Goal: Check status

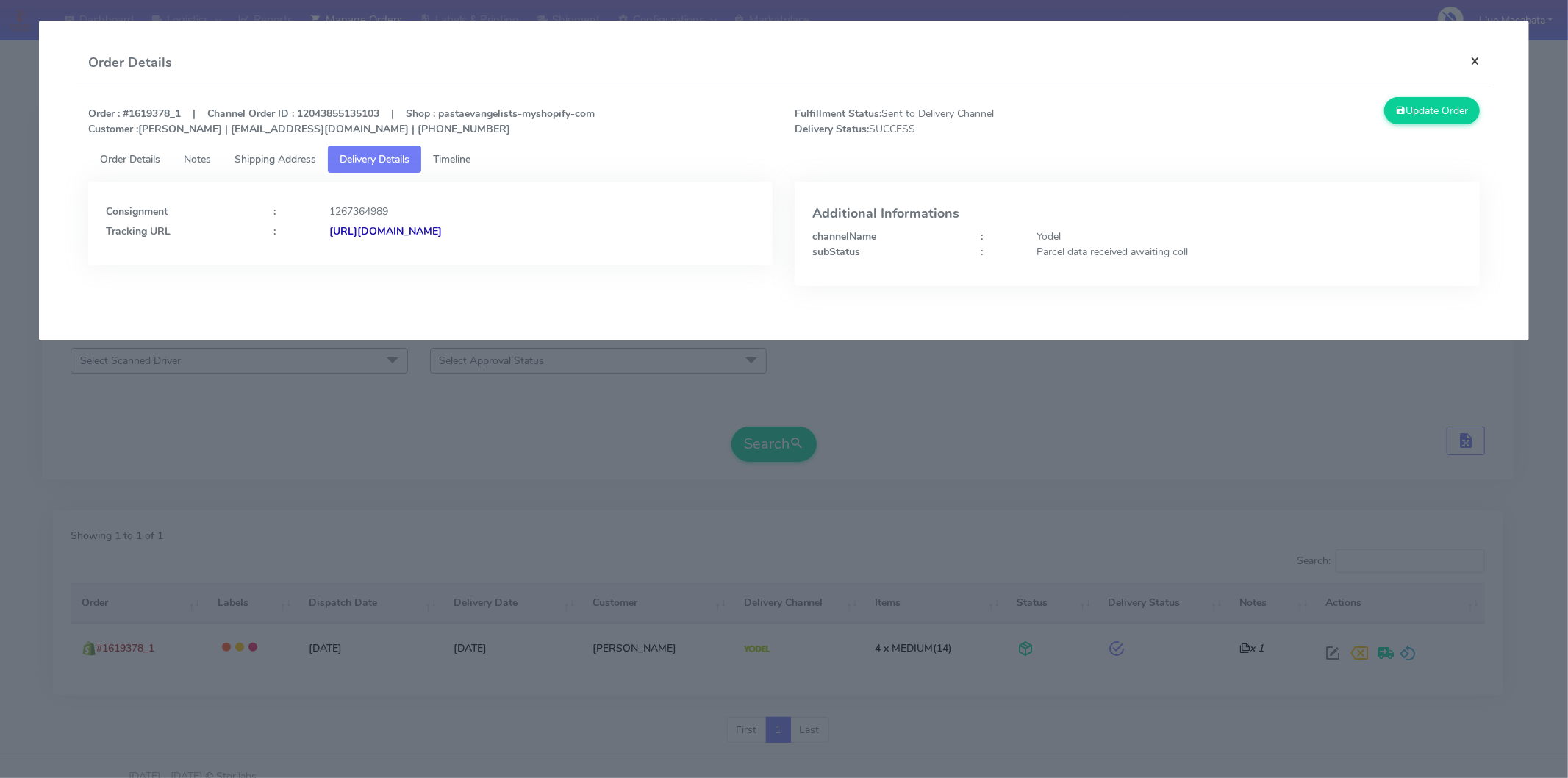
click at [1471, 58] on button "×" at bounding box center [1475, 61] width 33 height 39
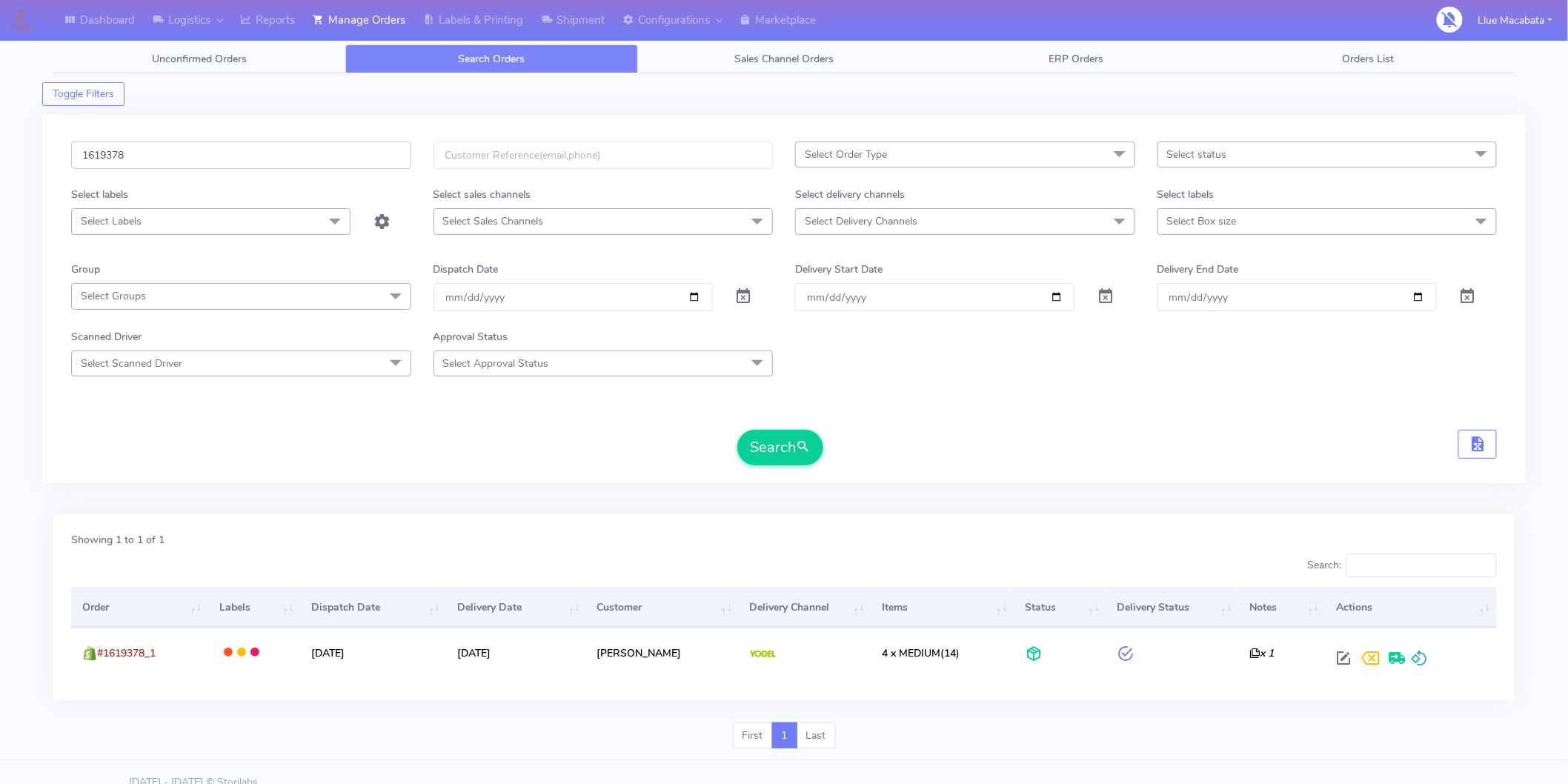
click at [132, 153] on input "1619378" at bounding box center [241, 155] width 340 height 27
paste input "210"
type input "1619210"
click at [766, 448] on button "Search" at bounding box center [780, 447] width 86 height 35
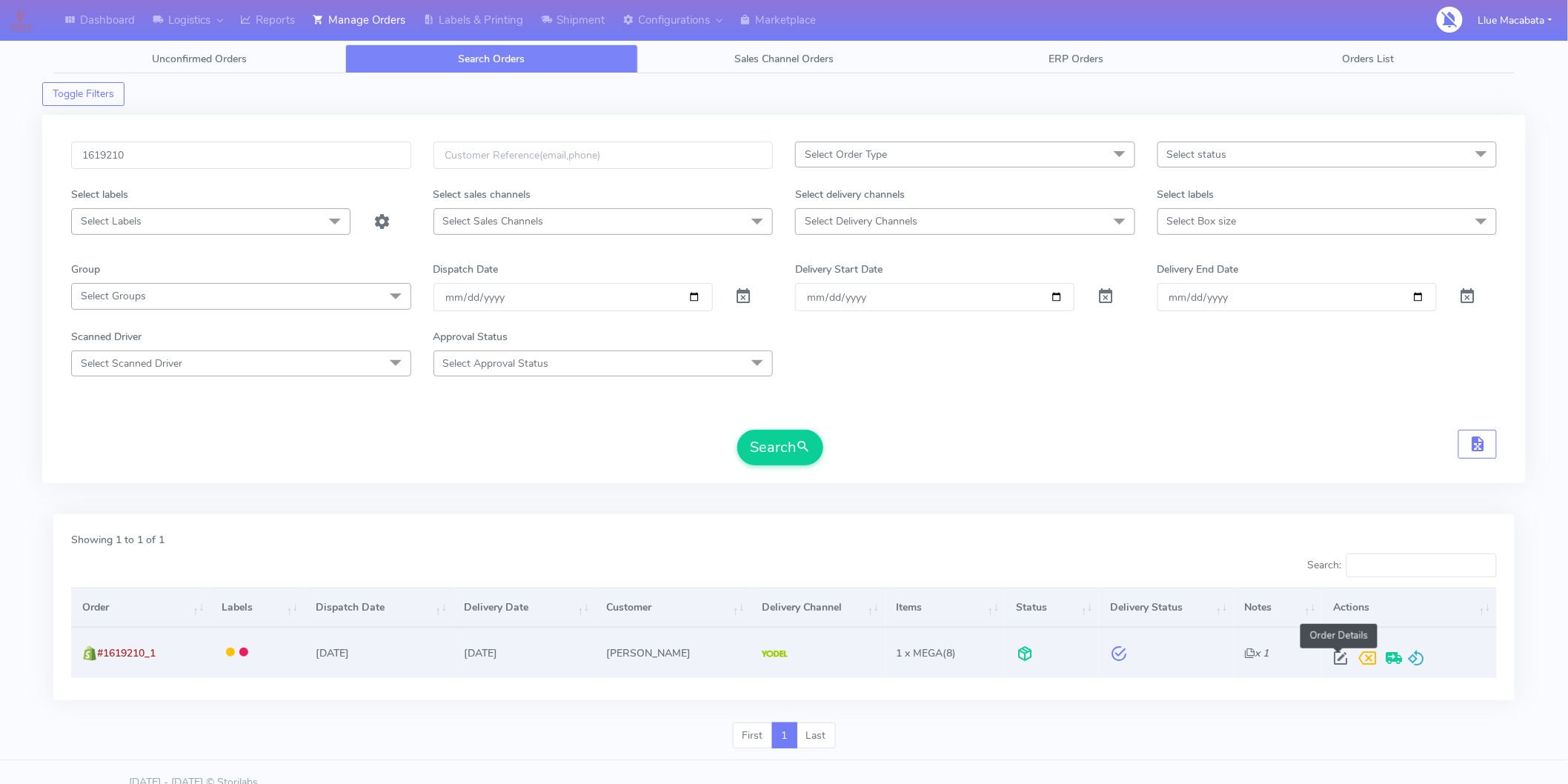
click at [1332, 662] on span at bounding box center [1340, 660] width 27 height 14
select select "5"
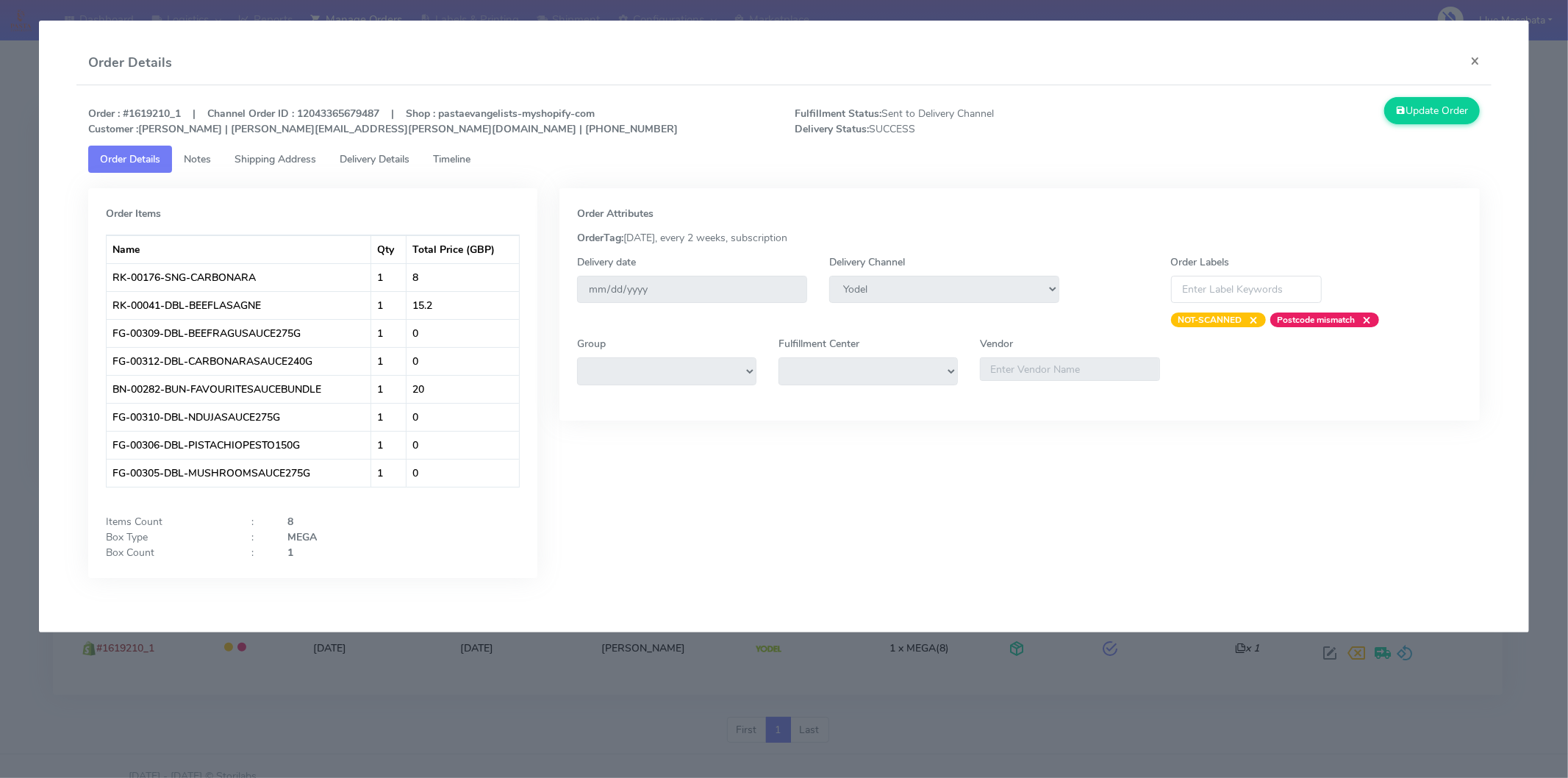
click at [395, 160] on span "Delivery Details" at bounding box center [374, 158] width 70 height 14
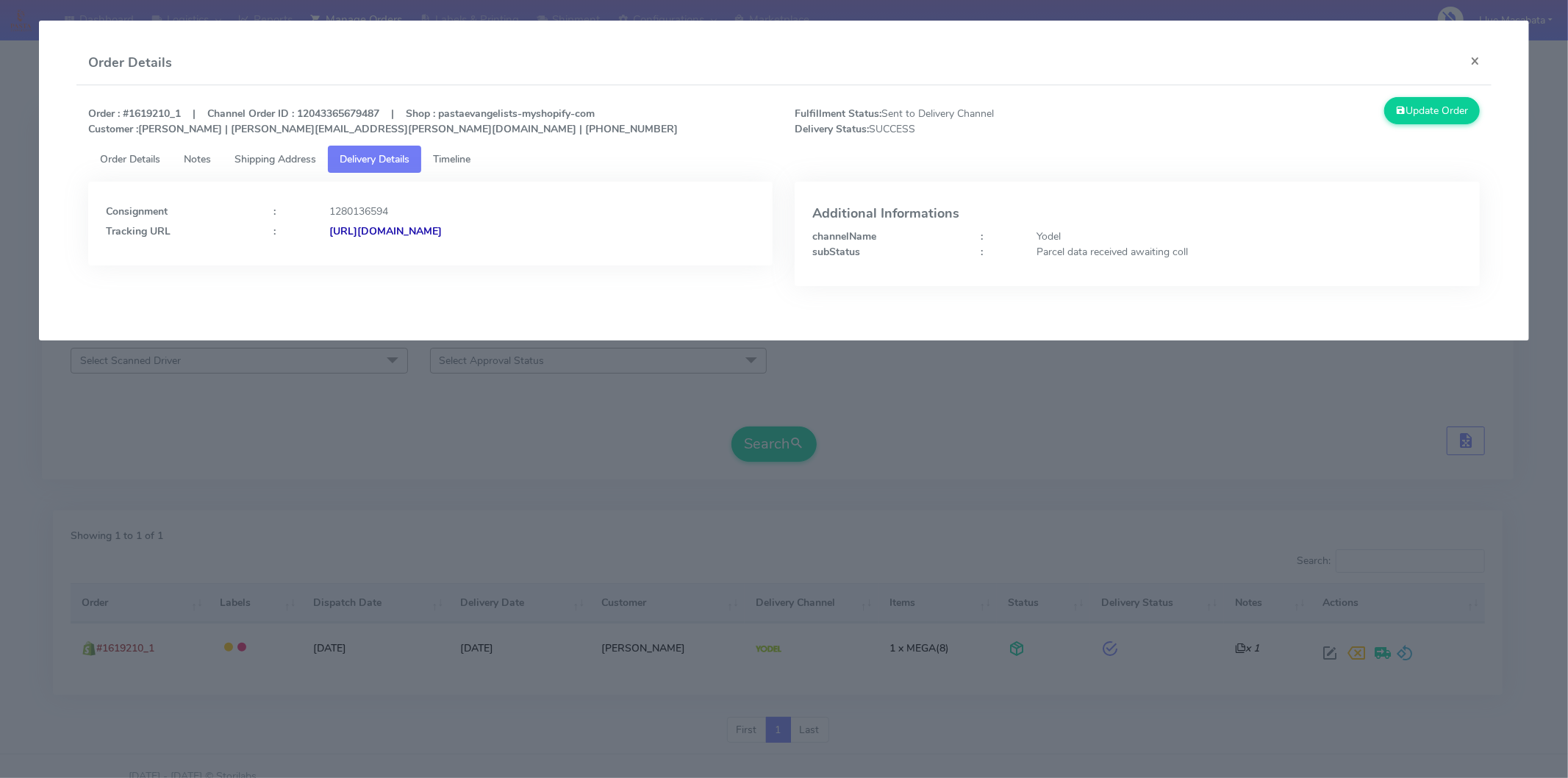
click at [442, 236] on strong "[URL][DOMAIN_NAME]" at bounding box center [386, 231] width 112 height 14
